Goal: Find specific page/section: Find specific page/section

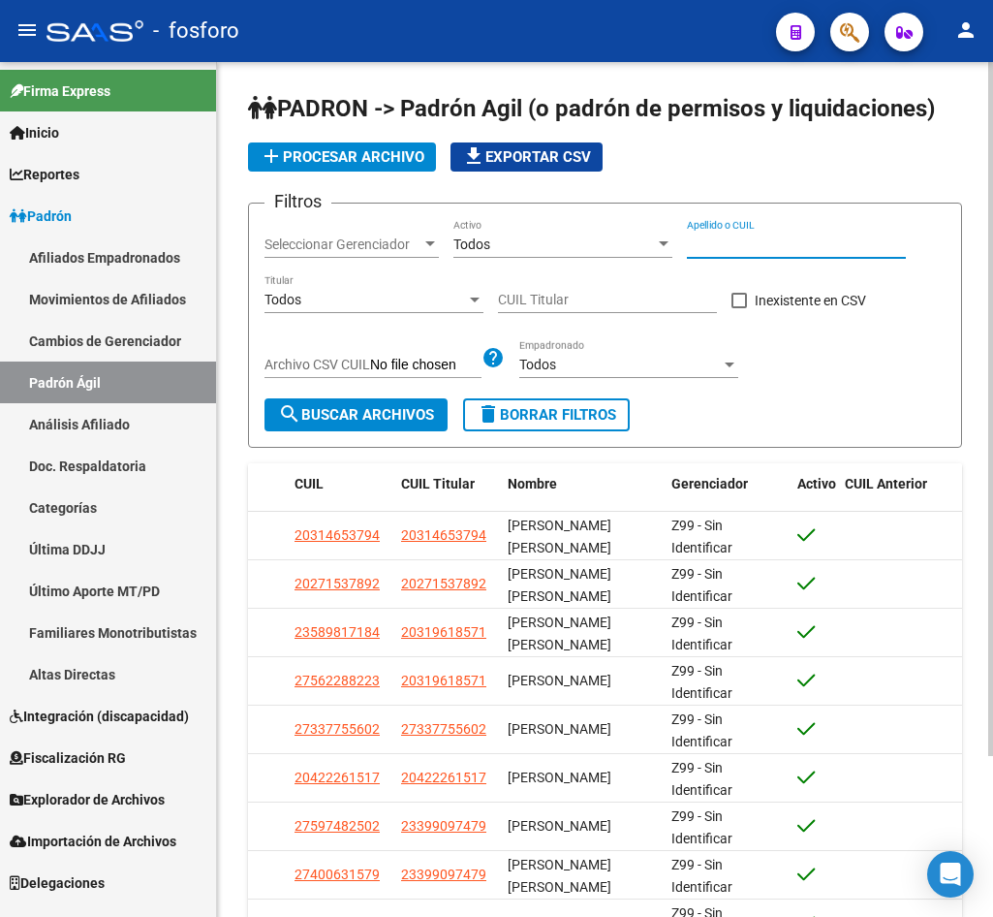
click at [738, 236] on input "Apellido o CUIL" at bounding box center [796, 244] width 219 height 16
paste input "[PERSON_NAME]"
type input "[PERSON_NAME]"
click at [344, 412] on span "search Buscar Archivos" at bounding box center [356, 414] width 156 height 17
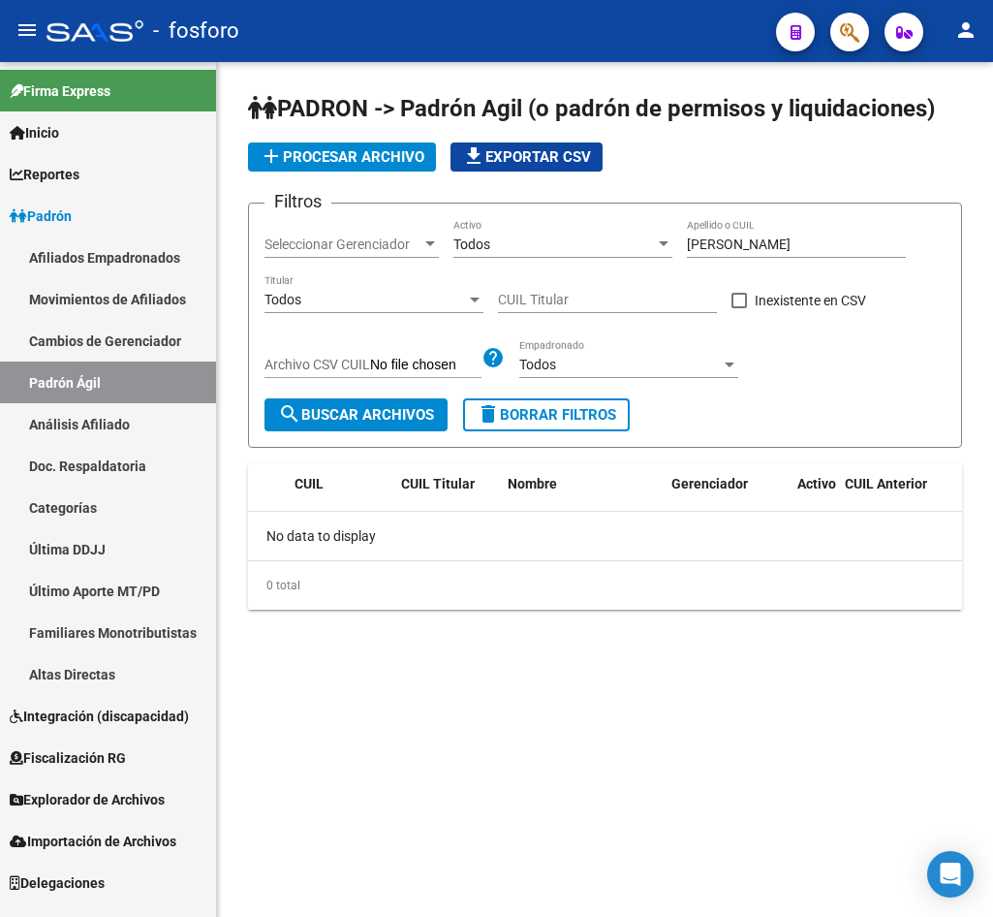
click at [344, 412] on span "search Buscar Archivos" at bounding box center [356, 414] width 156 height 17
click at [112, 407] on link "Análisis Afiliado" at bounding box center [108, 424] width 216 height 42
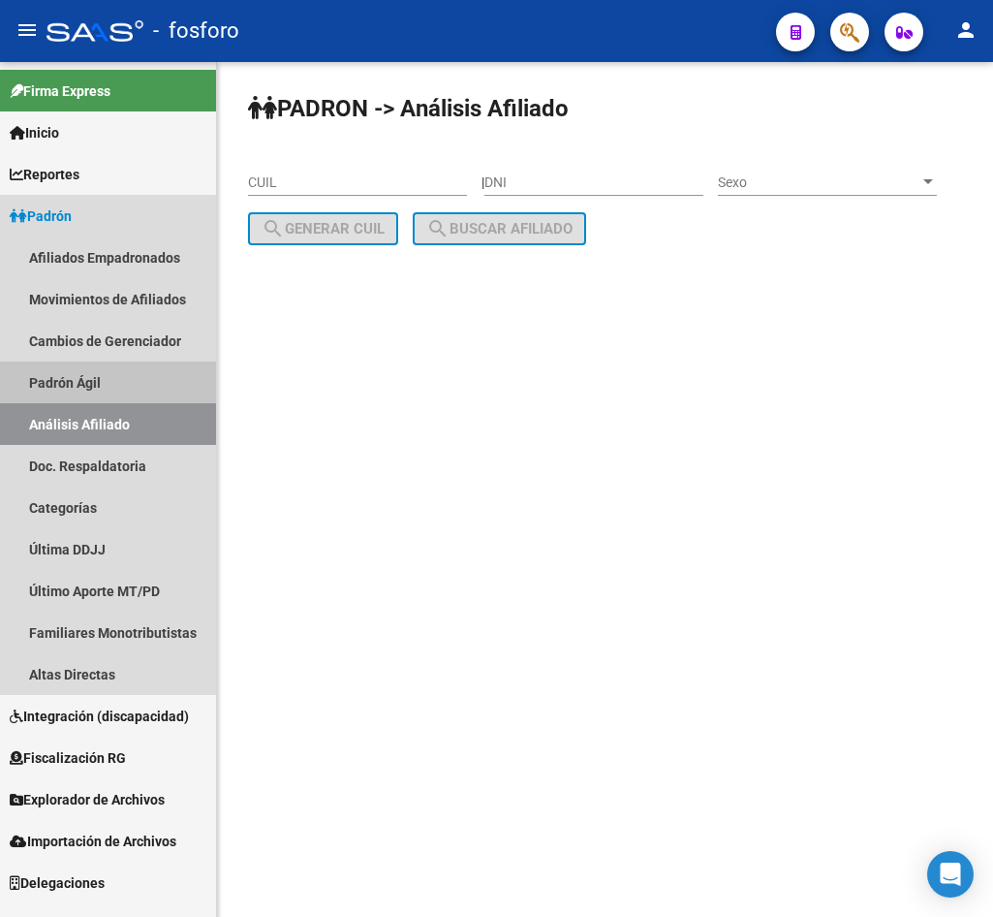
click at [100, 378] on link "Padrón Ágil" at bounding box center [108, 382] width 216 height 42
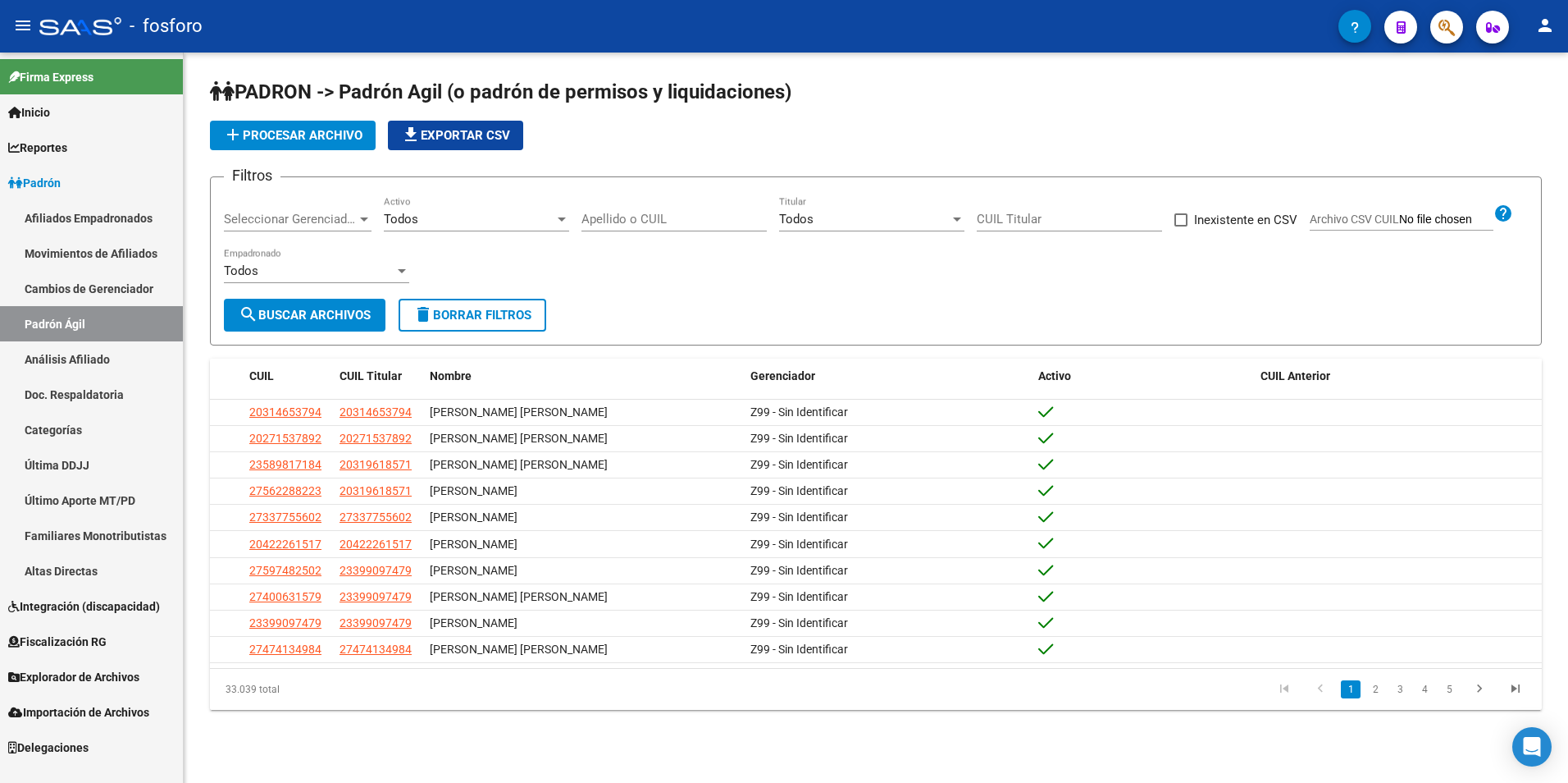
click at [102, 359] on link "Análisis Afiliado" at bounding box center [91, 359] width 183 height 36
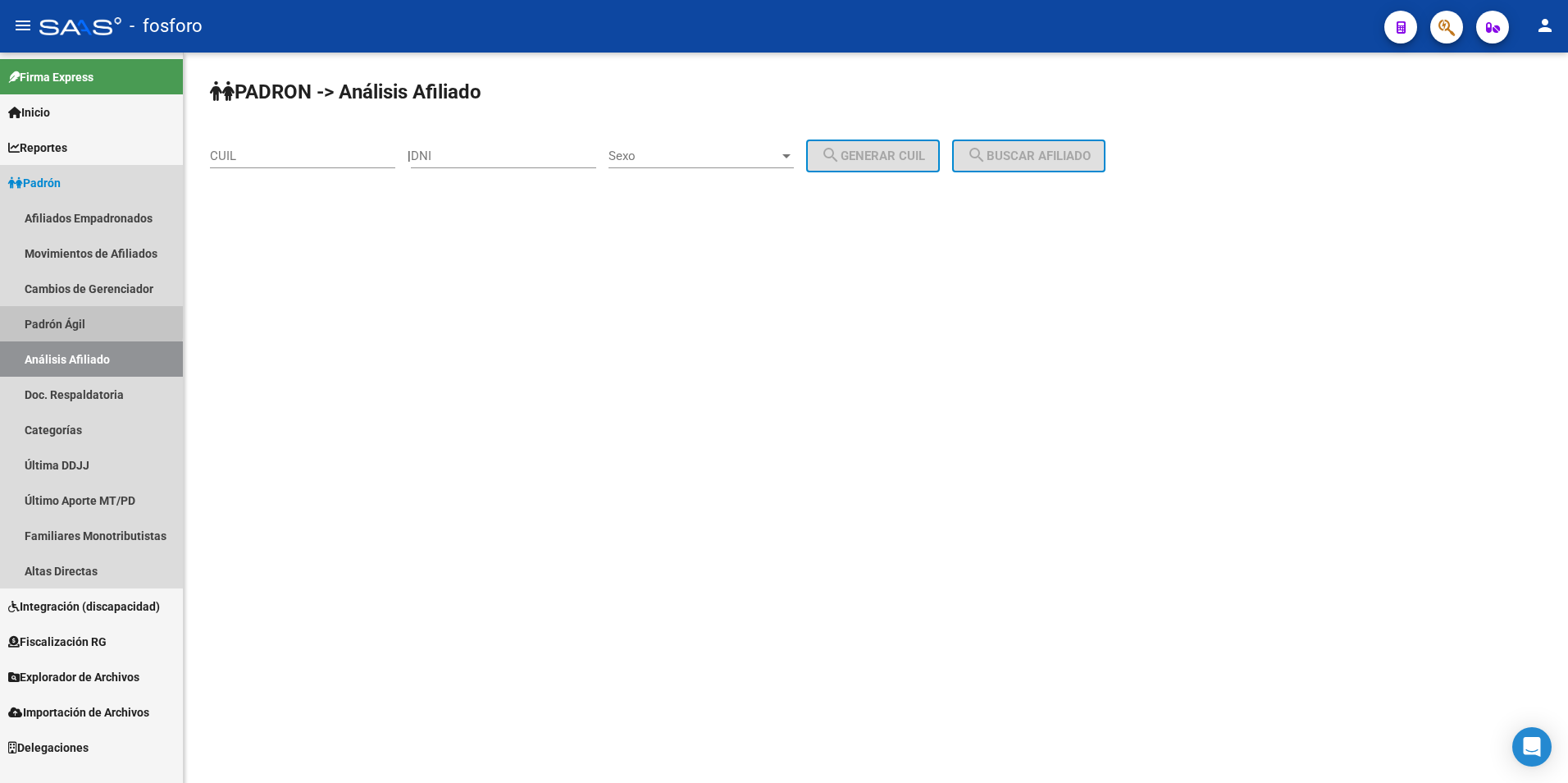
click at [63, 319] on link "Padrón Ágil" at bounding box center [91, 323] width 183 height 36
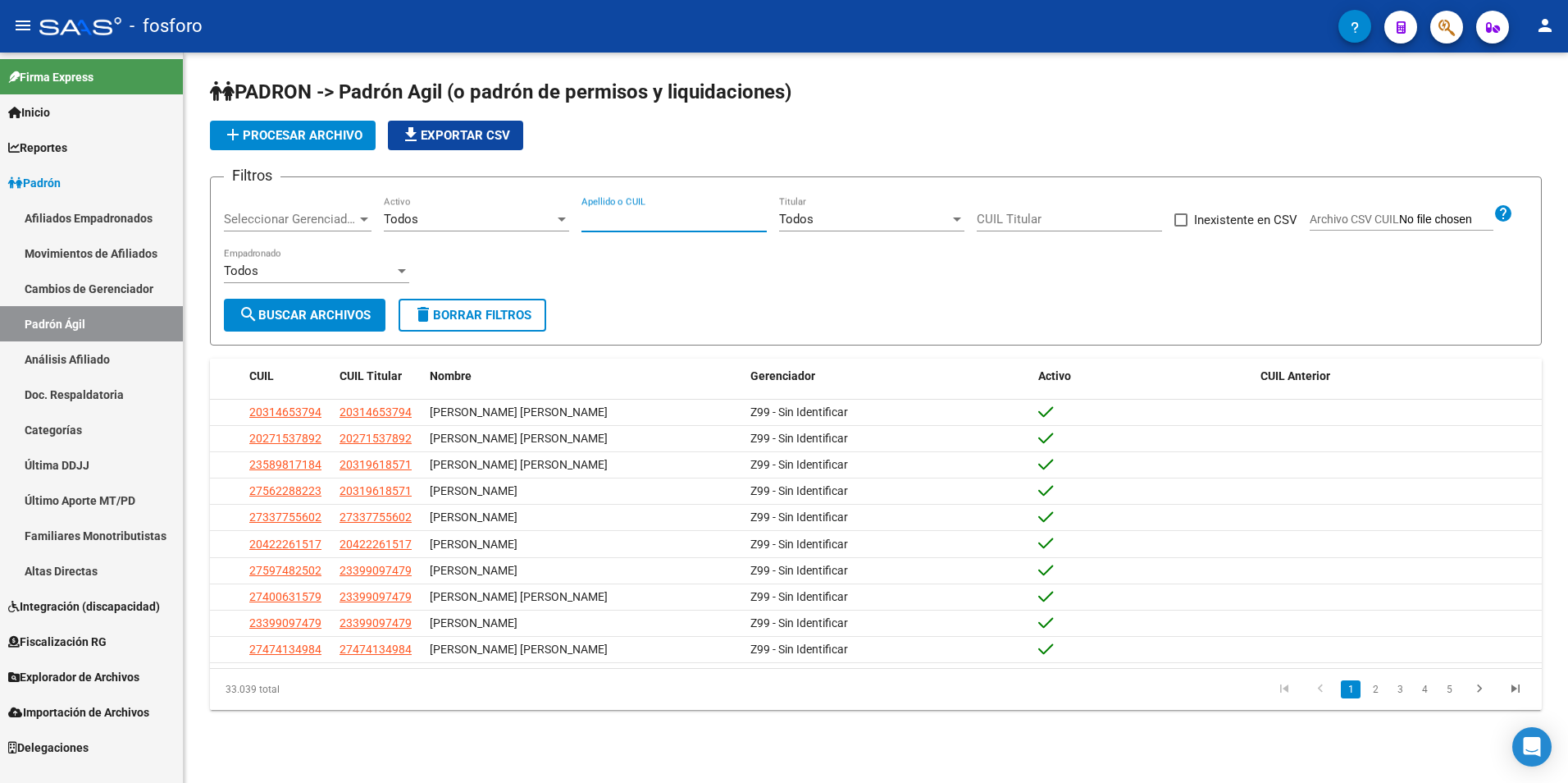
click at [652, 215] on input "Apellido o CUIL" at bounding box center [674, 218] width 185 height 14
paste input "[PERSON_NAME]"
type input "[PERSON_NAME]"
click at [345, 317] on span "search Buscar Archivos" at bounding box center [305, 314] width 132 height 14
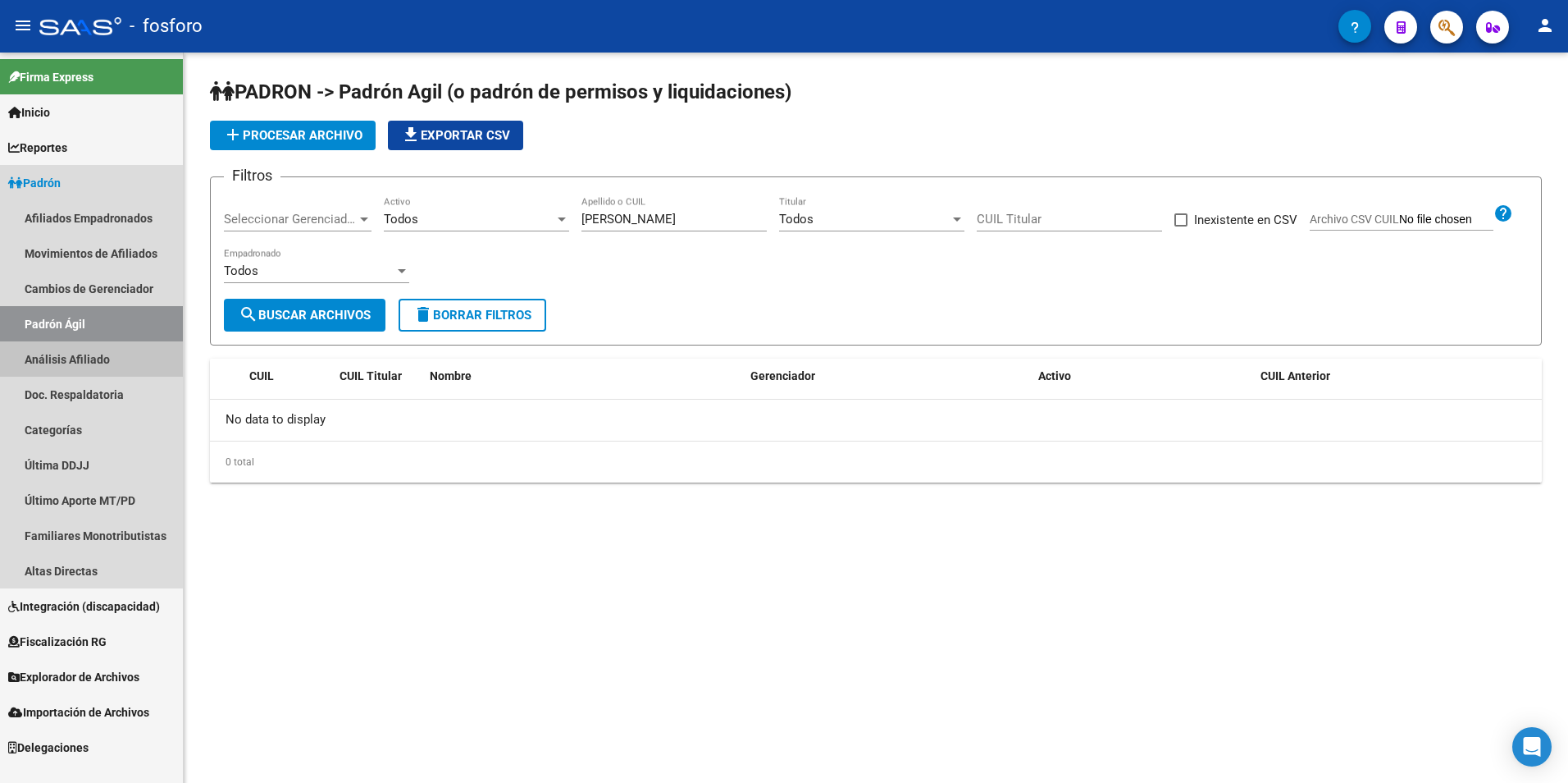
drag, startPoint x: 86, startPoint y: 353, endPoint x: 147, endPoint y: 352, distance: 61.0
click at [86, 353] on link "Análisis Afiliado" at bounding box center [91, 359] width 183 height 36
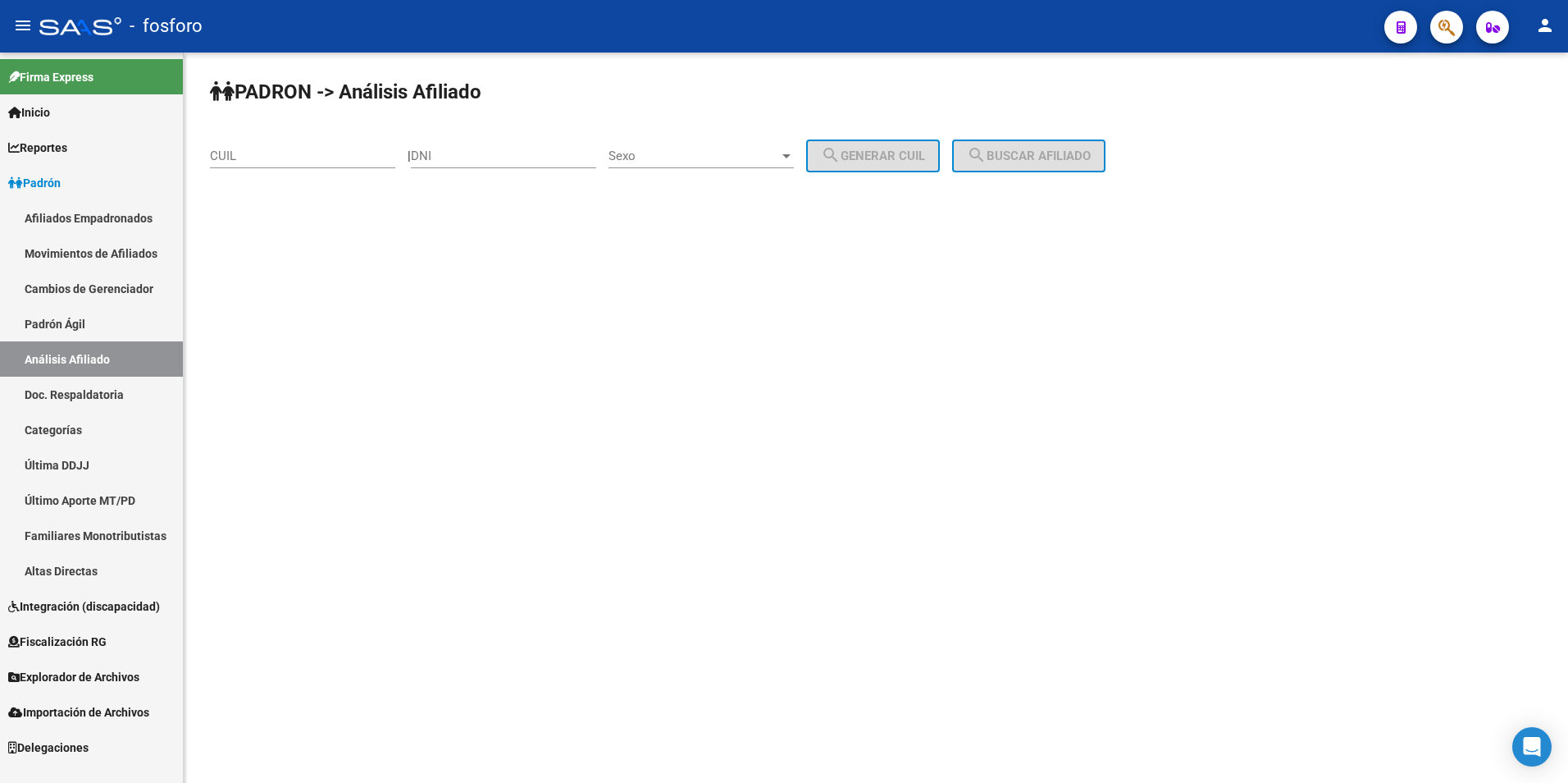
click at [529, 166] on div "DNI" at bounding box center [503, 151] width 185 height 36
paste input "498338845"
click at [532, 150] on input "498338845" at bounding box center [503, 155] width 185 height 14
type input "498338845"
click at [1456, 29] on button "button" at bounding box center [1446, 27] width 33 height 33
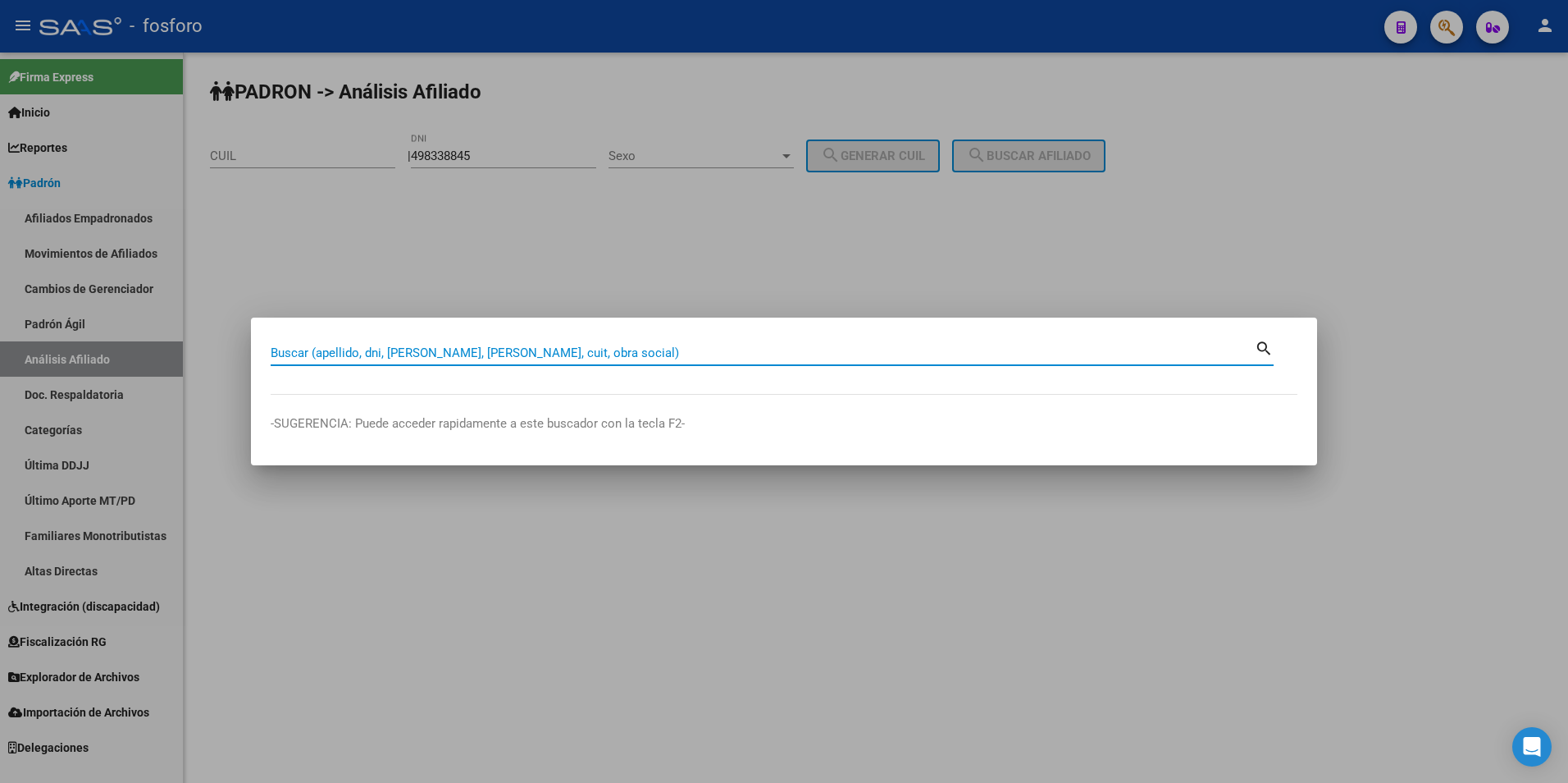
paste input "498338845"
type input "498338845"
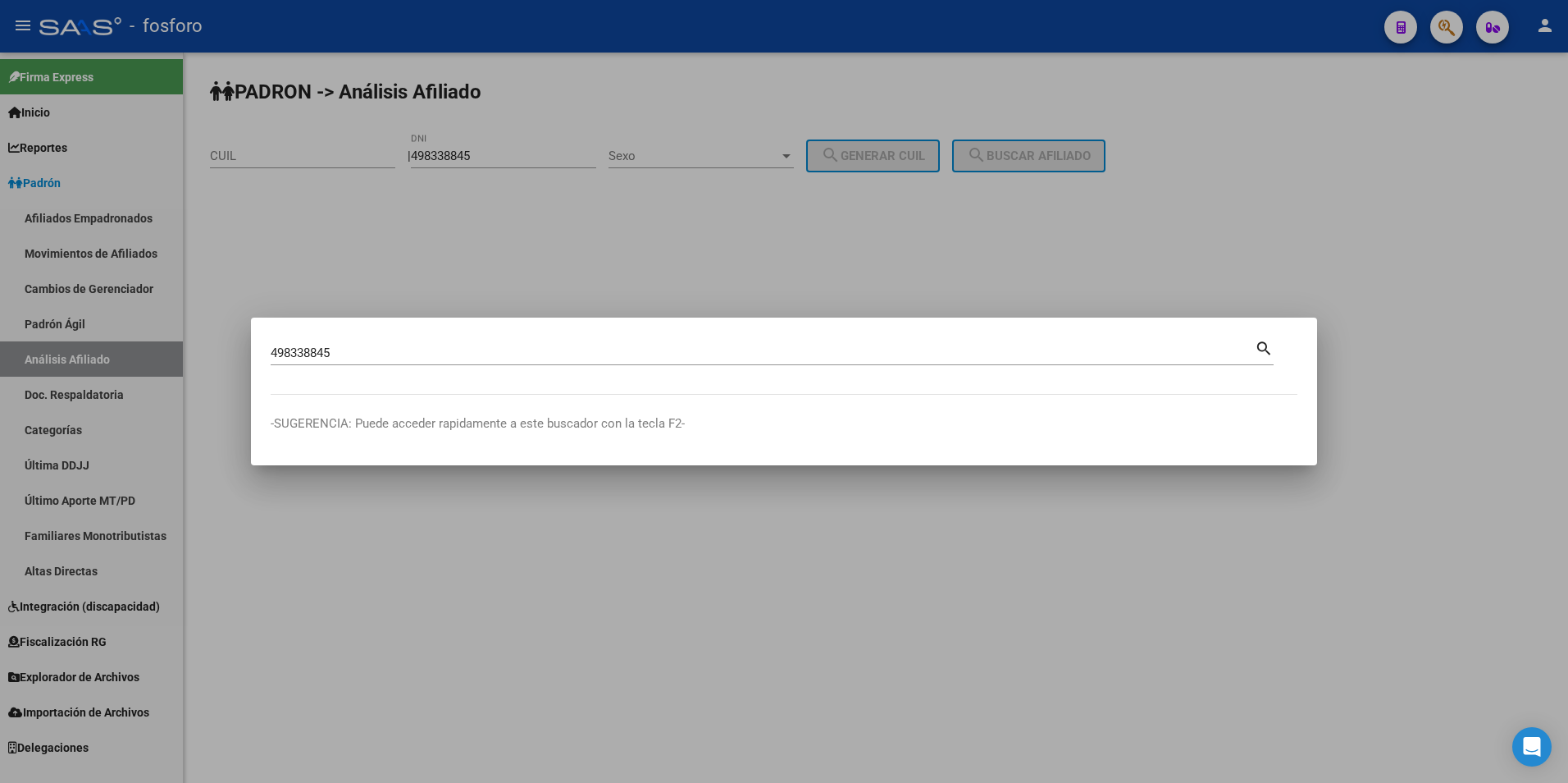
drag, startPoint x: 1442, startPoint y: 26, endPoint x: 1457, endPoint y: 26, distance: 15.0
click at [1445, 26] on div at bounding box center [784, 391] width 1568 height 783
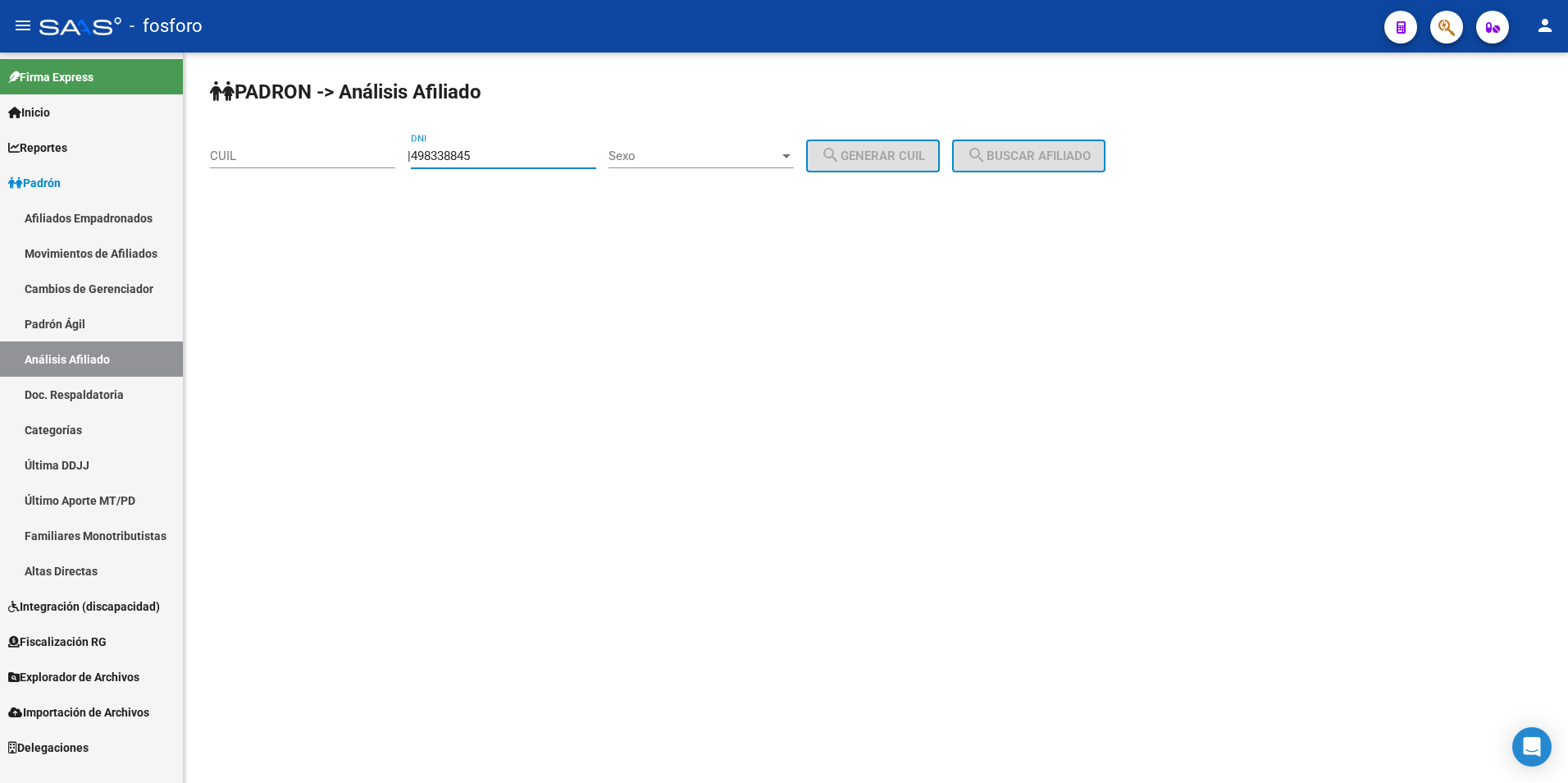
drag, startPoint x: 411, startPoint y: 169, endPoint x: 382, endPoint y: 173, distance: 29.3
click at [382, 163] on app-analisis-afiliado "PADRON -> Análisis Afiliado CUIL | 498338845 DNI Sexo Sexo search Generar CUIL …" at bounding box center [663, 155] width 908 height 14
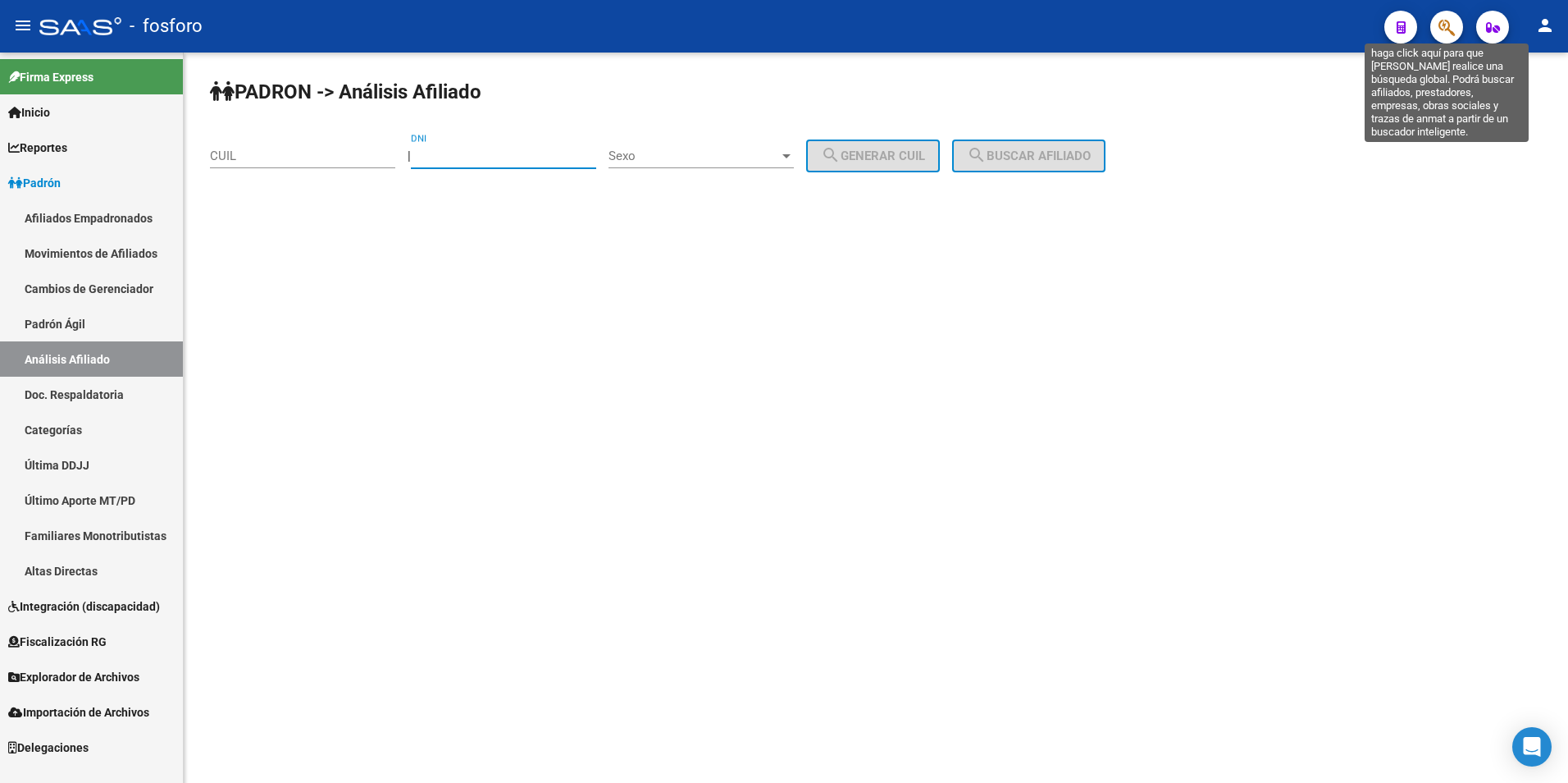
click at [1440, 21] on icon "button" at bounding box center [1446, 27] width 16 height 19
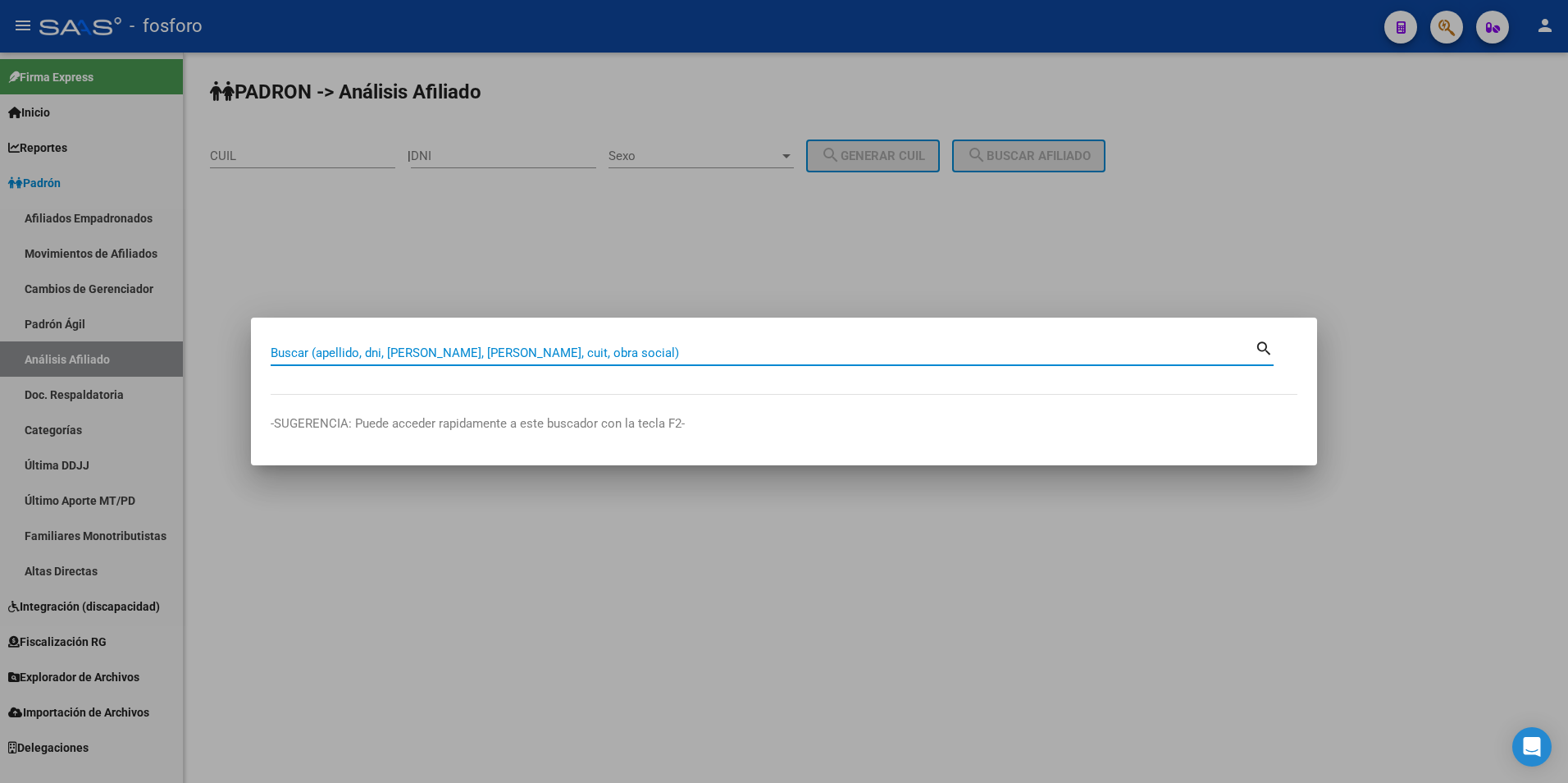
paste input "[PERSON_NAME]"
type input "[PERSON_NAME]"
click at [1259, 345] on mat-icon "search" at bounding box center [1264, 346] width 19 height 19
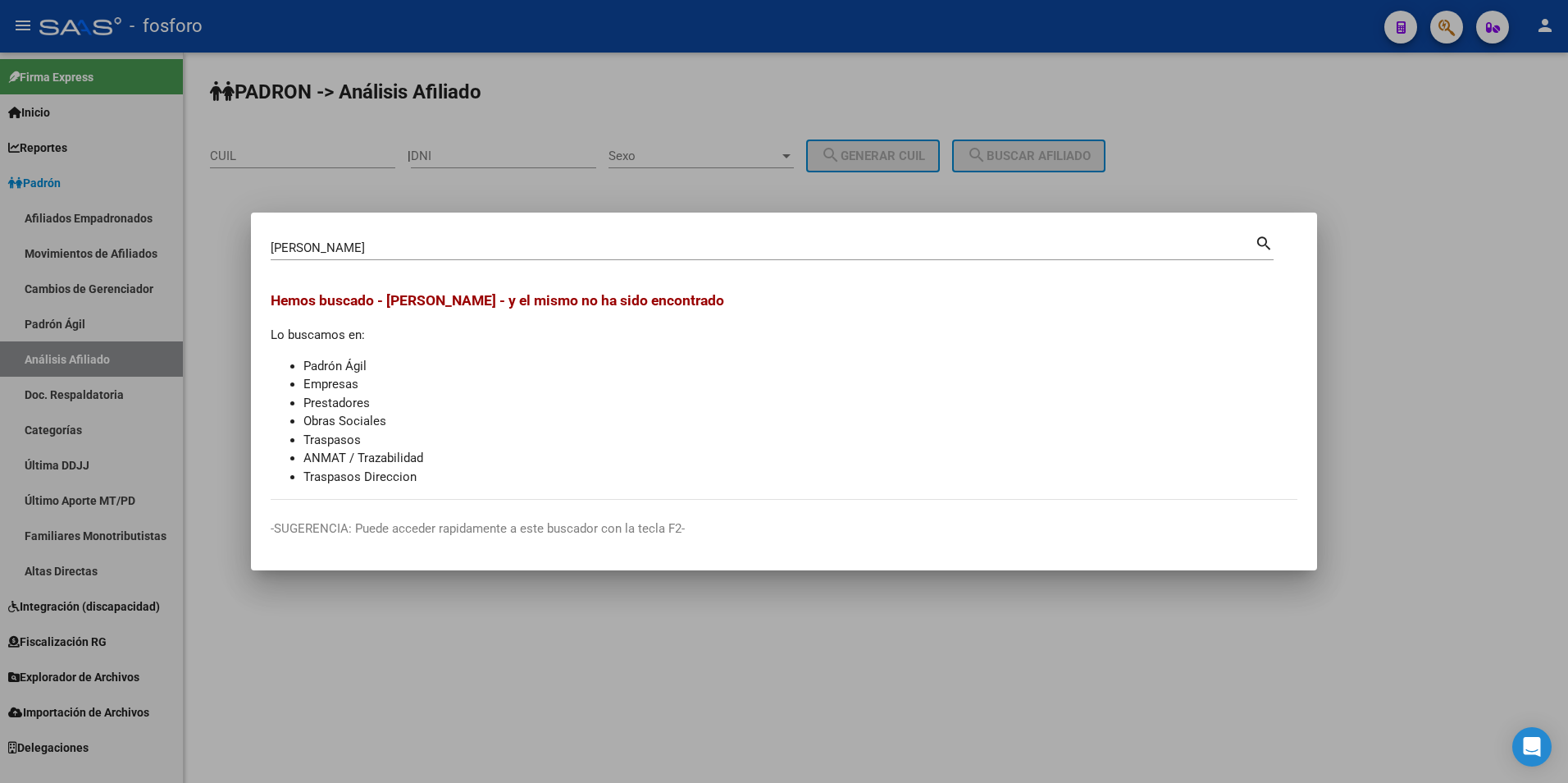
click at [738, 640] on div at bounding box center [784, 391] width 1568 height 783
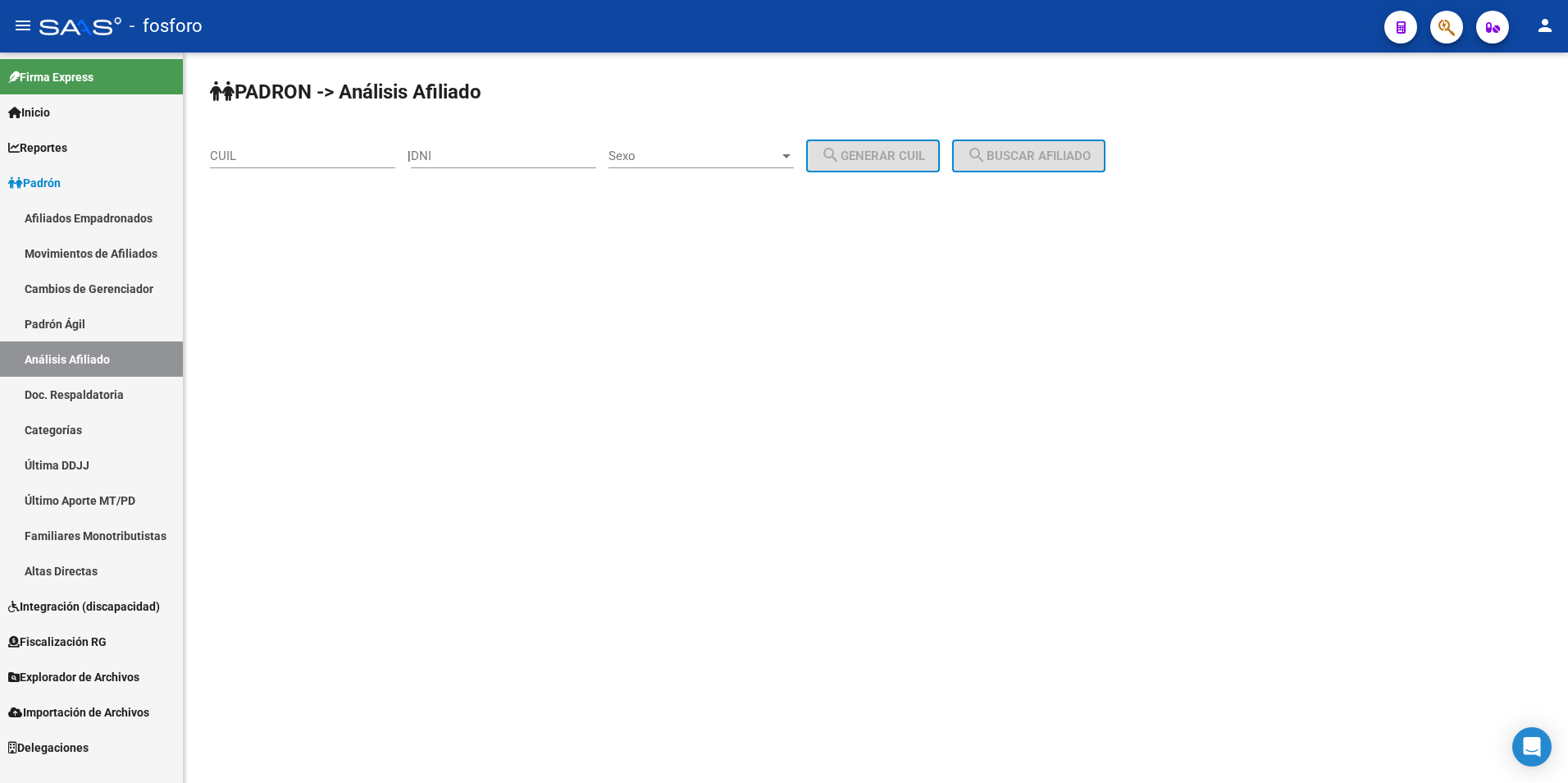
click at [124, 316] on link "Padrón Ágil" at bounding box center [91, 323] width 183 height 36
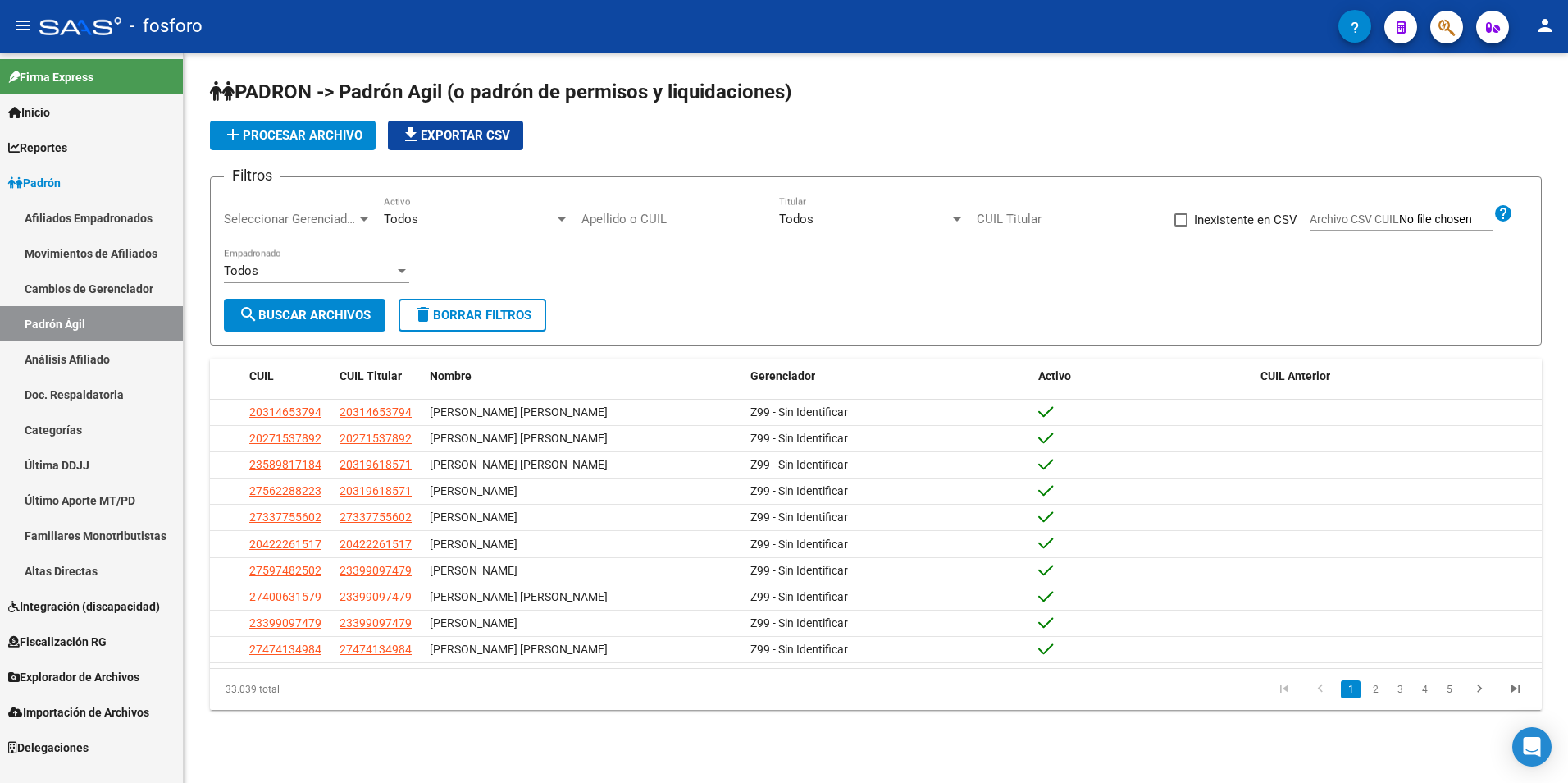
click at [674, 207] on div "Apellido o CUIL" at bounding box center [674, 214] width 185 height 36
paste input "[PERSON_NAME]"
type input "[PERSON_NAME]"
click at [306, 326] on button "search Buscar Archivos" at bounding box center [305, 315] width 162 height 33
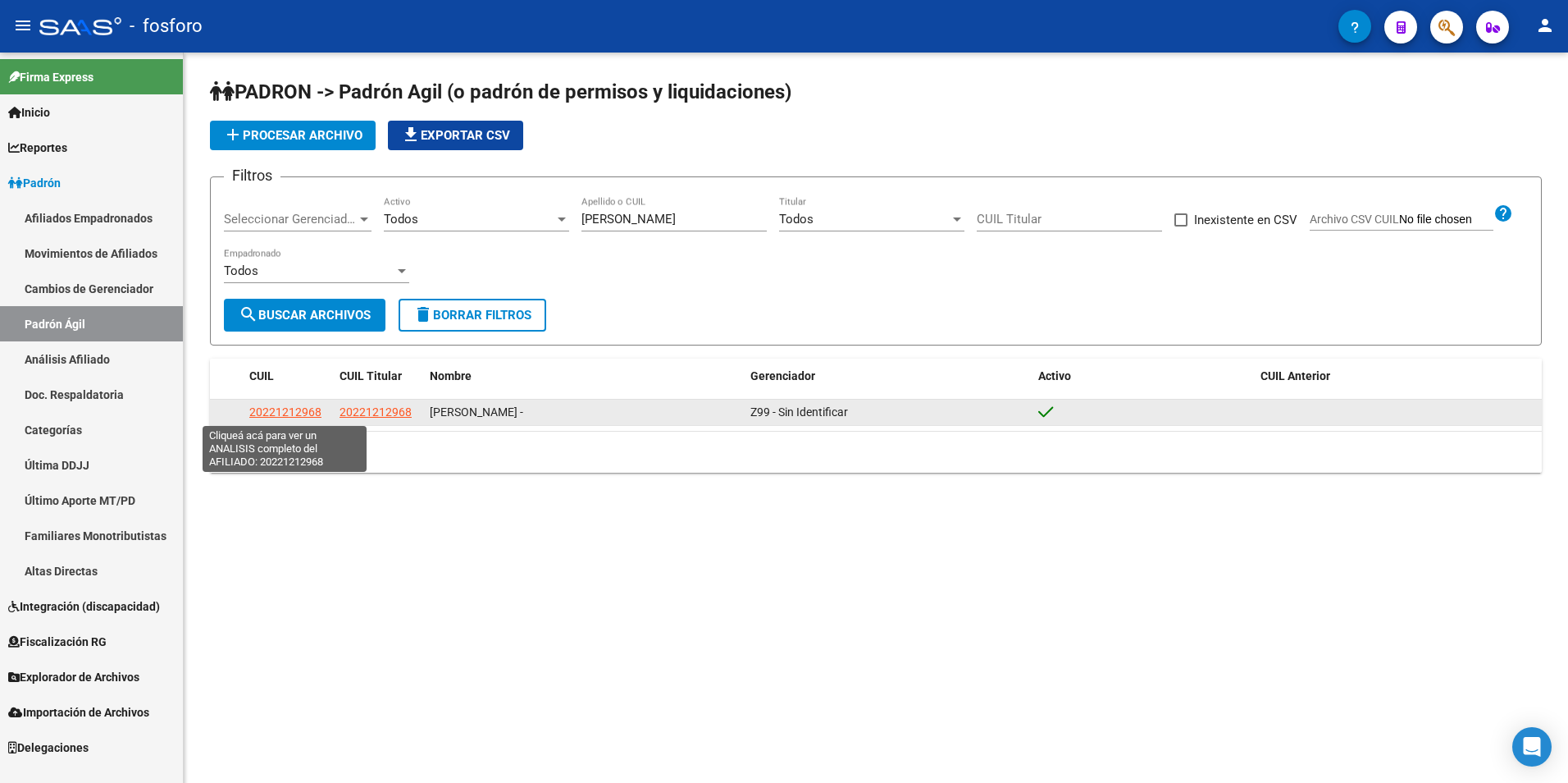
drag, startPoint x: 325, startPoint y: 411, endPoint x: 251, endPoint y: 416, distance: 74.2
click at [251, 416] on div "20221212968" at bounding box center [288, 412] width 77 height 19
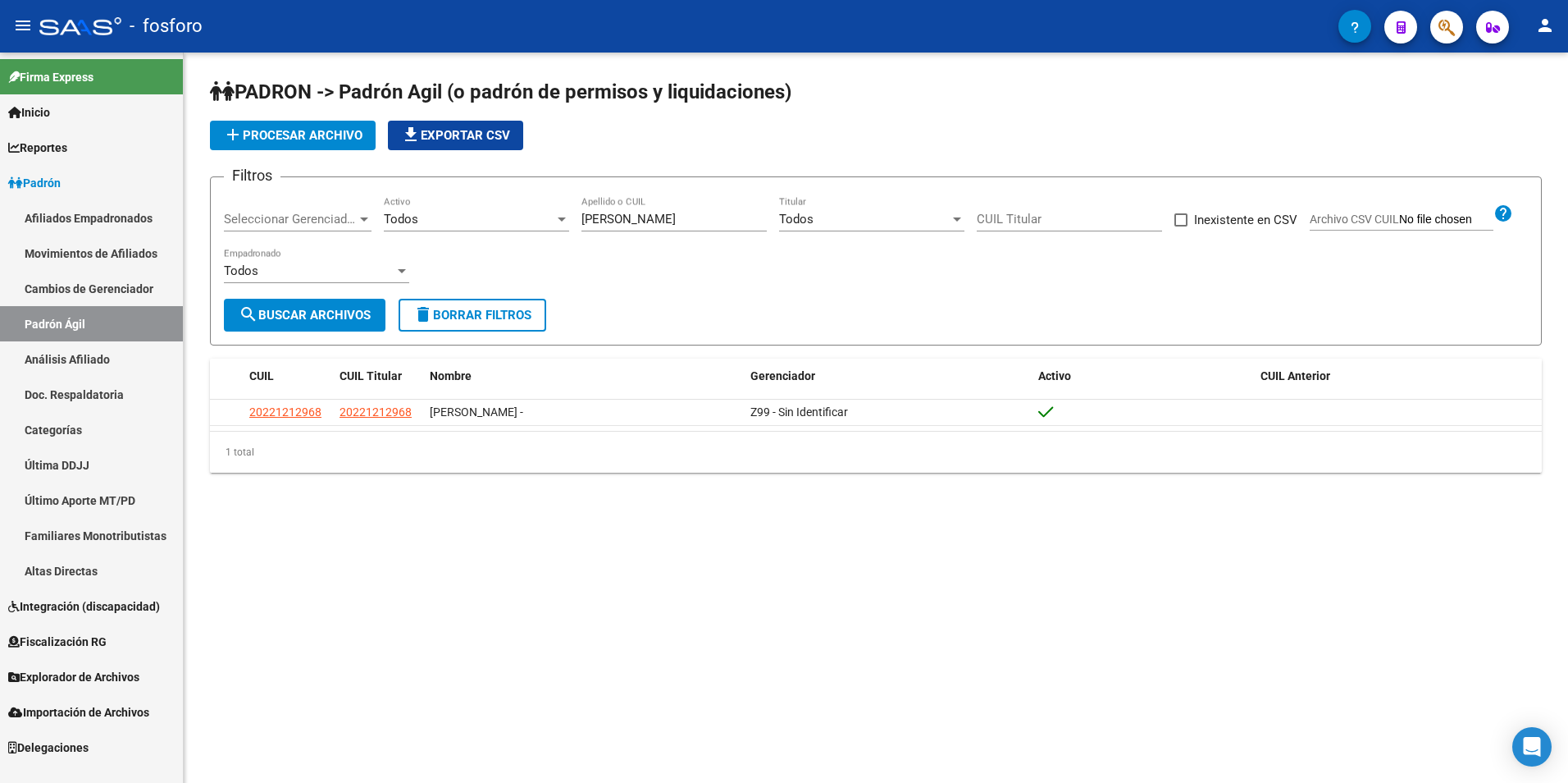
copy span "20221212968"
